Goal: Obtain resource: Obtain resource

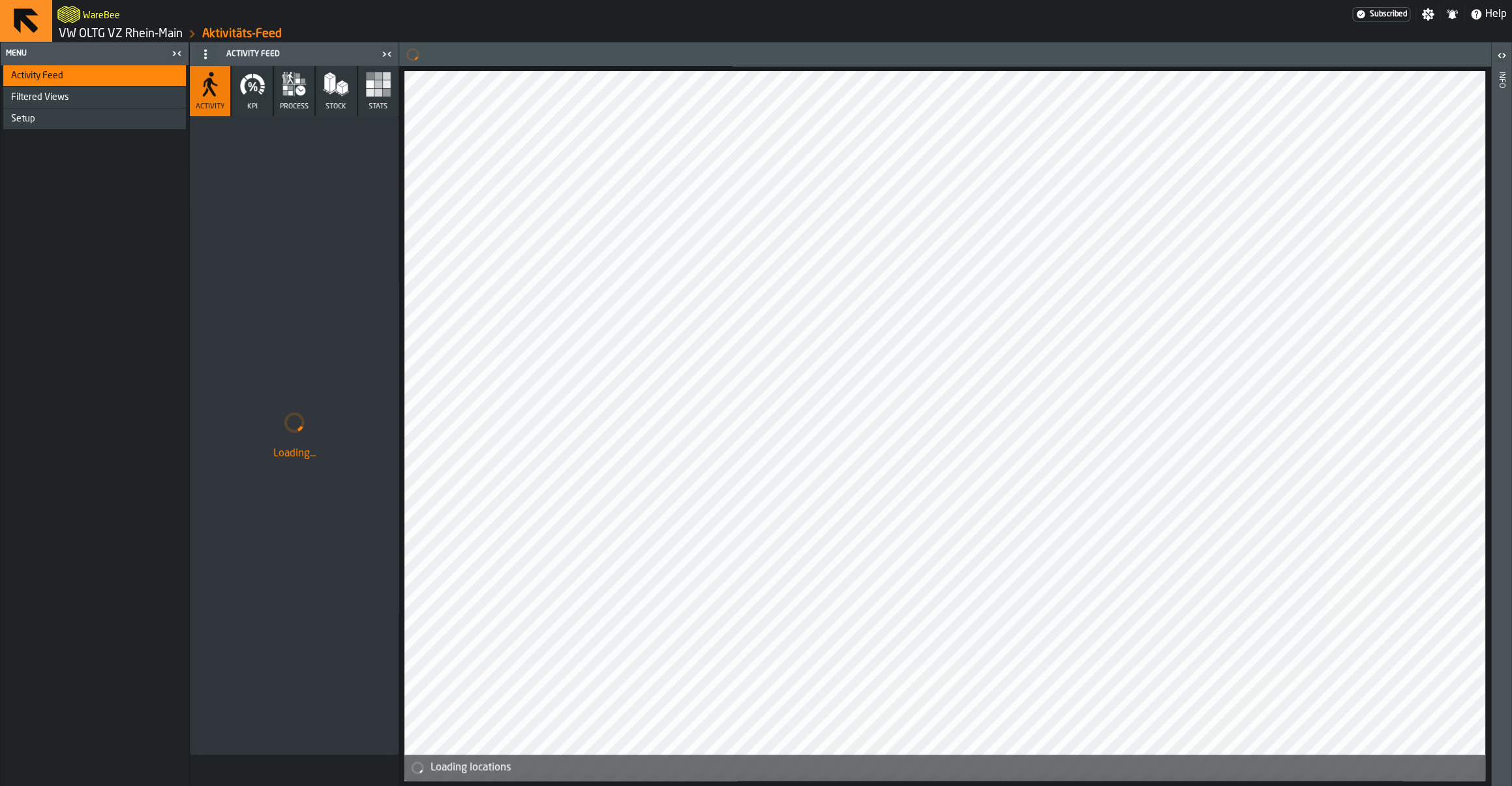
click at [136, 34] on link "VW OLTG VZ Rhein-Main" at bounding box center [120, 34] width 124 height 14
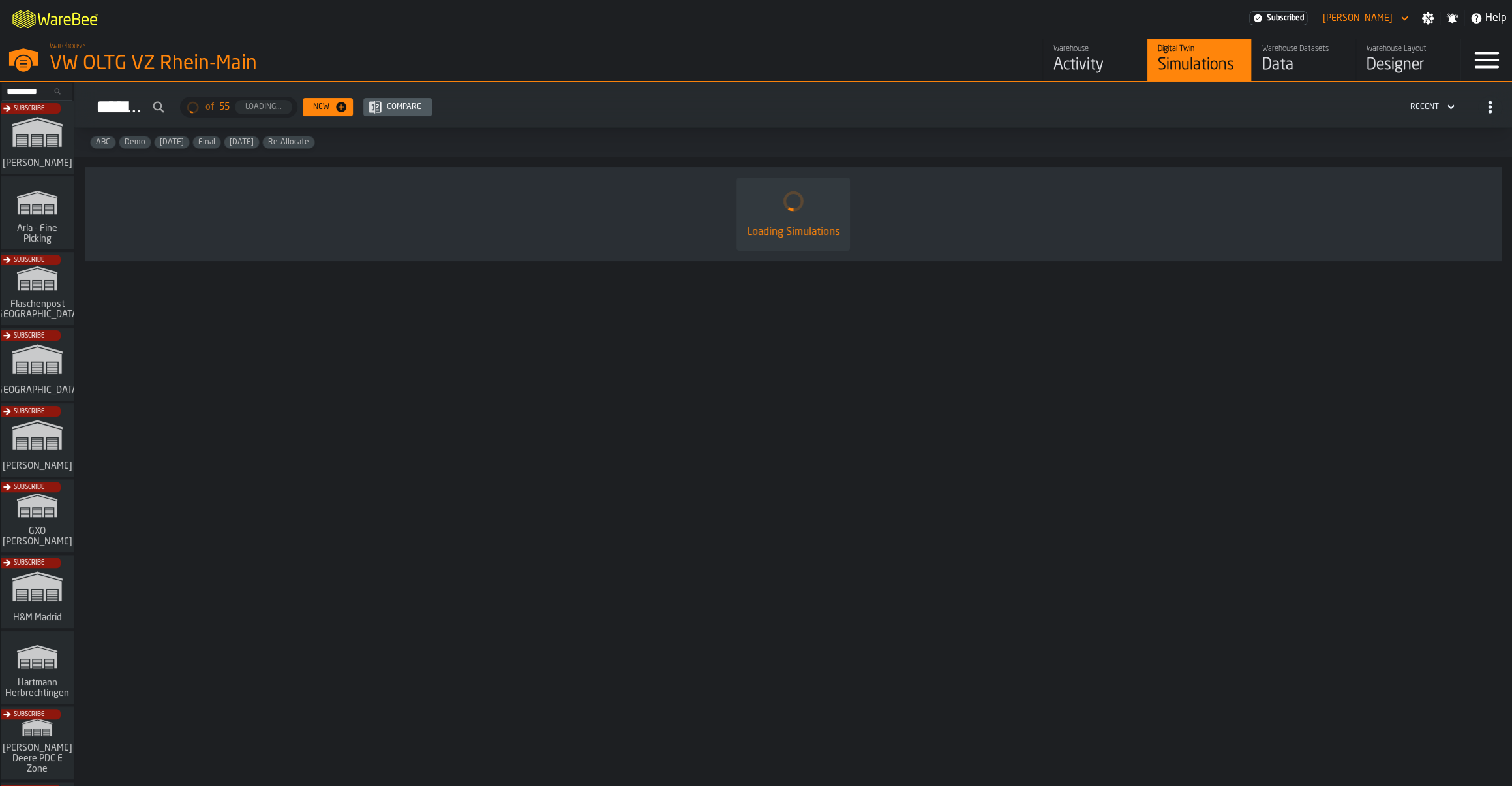
click at [1265, 63] on div "Data" at bounding box center [1303, 65] width 83 height 21
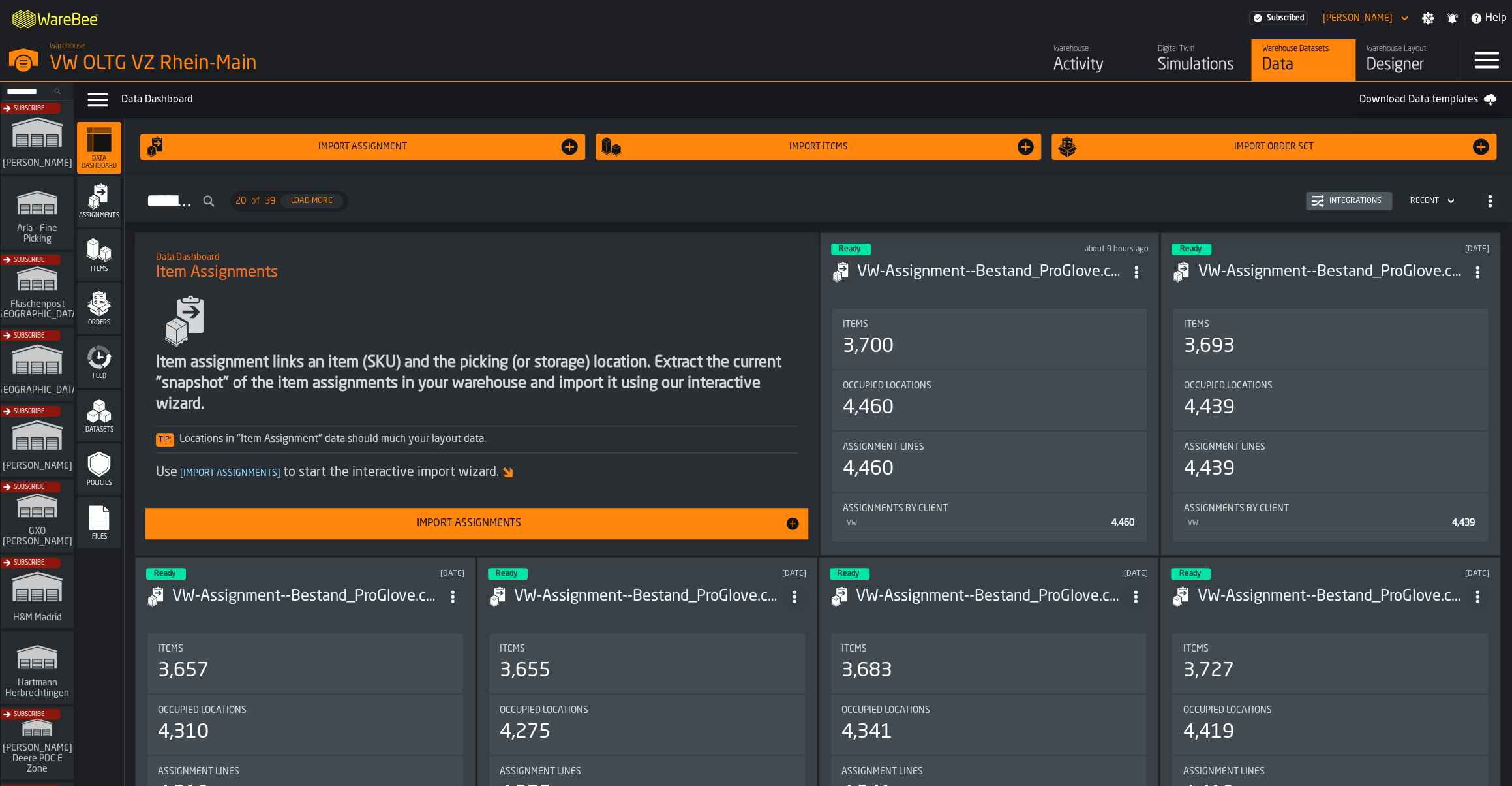
click at [206, 473] on span "[ Import Assignments ]" at bounding box center [230, 473] width 106 height 9
click at [529, 522] on div "Import Assignments" at bounding box center [468, 523] width 631 height 15
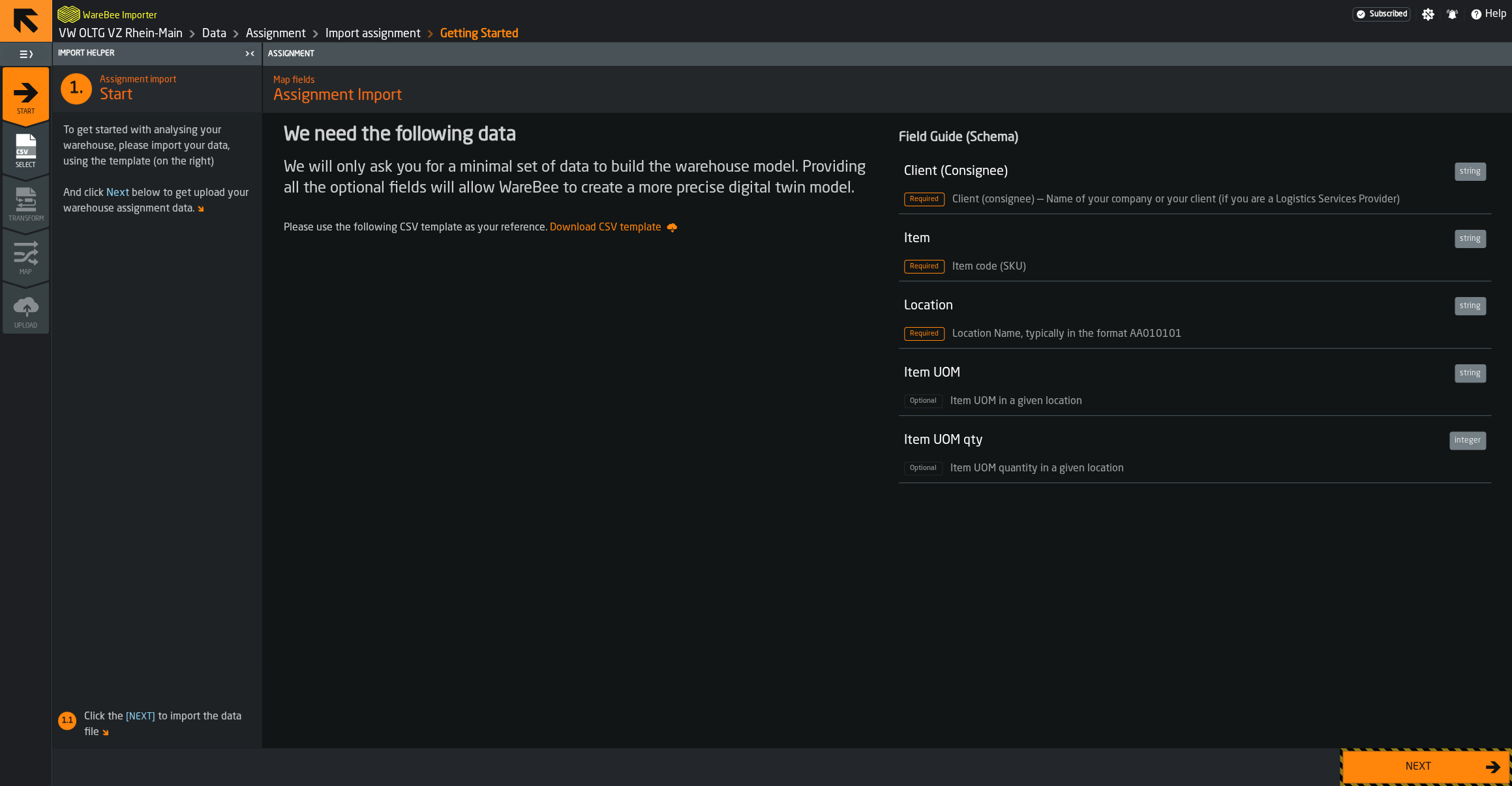
click at [612, 234] on span "Download CSV template" at bounding box center [613, 227] width 127 height 15
click at [602, 299] on div "We need the following data We will only ask you for a minimal set of data to bu…" at bounding box center [580, 305] width 614 height 385
